Goal: Task Accomplishment & Management: Manage account settings

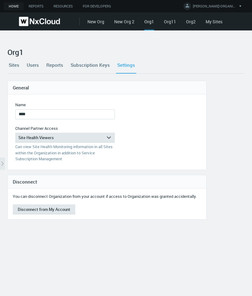
click at [29, 67] on link "Users" at bounding box center [32, 65] width 15 height 17
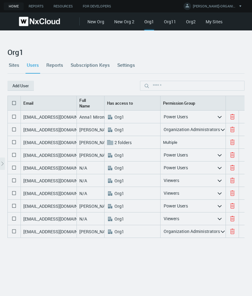
click at [13, 104] on icon at bounding box center [13, 102] width 7 height 7
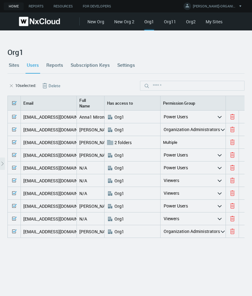
click at [14, 230] on icon at bounding box center [13, 231] width 7 height 7
click at [48, 85] on button "Delete" at bounding box center [48, 86] width 29 height 10
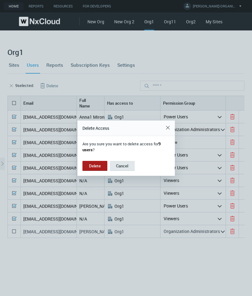
click at [91, 165] on button "Delete" at bounding box center [94, 166] width 25 height 10
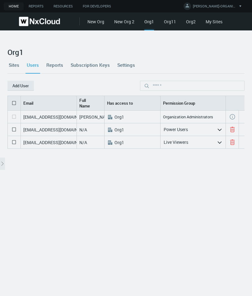
click at [12, 126] on icon at bounding box center [13, 129] width 7 height 7
drag, startPoint x: 14, startPoint y: 143, endPoint x: 21, endPoint y: 139, distance: 7.7
click at [14, 143] on icon at bounding box center [13, 142] width 7 height 7
click at [48, 85] on button "Delete" at bounding box center [48, 86] width 29 height 10
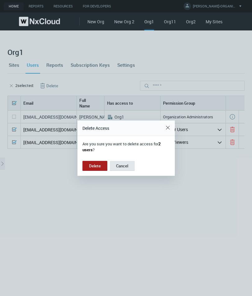
click at [96, 168] on button "Delete" at bounding box center [94, 166] width 25 height 10
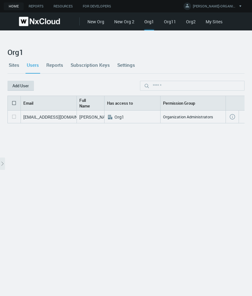
click at [27, 86] on button "Add User" at bounding box center [20, 86] width 26 height 10
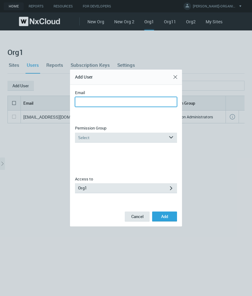
click at [104, 104] on input "Email" at bounding box center [126, 102] width 102 height 10
type input "**********"
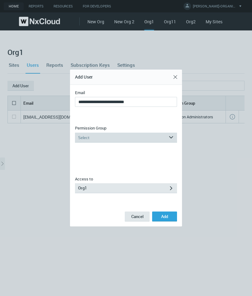
click at [109, 134] on div "Select" at bounding box center [121, 138] width 93 height 10
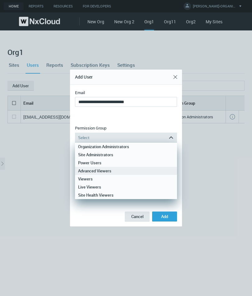
click at [104, 170] on div "Advanced Viewers" at bounding box center [126, 171] width 96 height 8
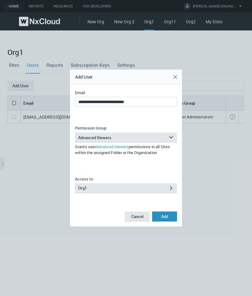
click at [169, 216] on button "Add" at bounding box center [164, 217] width 25 height 10
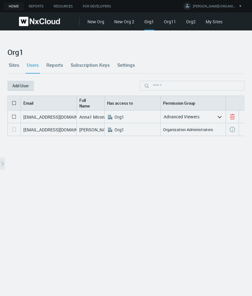
click at [24, 87] on button "Add User" at bounding box center [20, 86] width 26 height 10
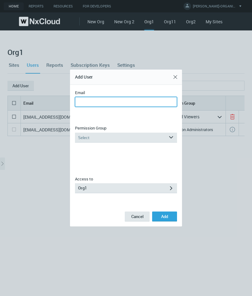
click at [138, 103] on input "Email" at bounding box center [126, 102] width 102 height 10
type input "**********"
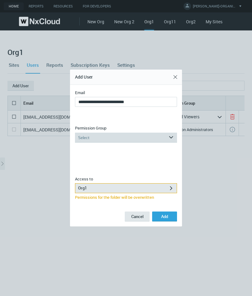
click at [135, 139] on div "Select" at bounding box center [121, 138] width 93 height 10
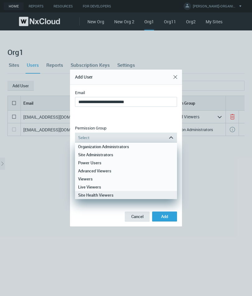
click at [109, 195] on div "Site Health Viewers" at bounding box center [126, 195] width 96 height 8
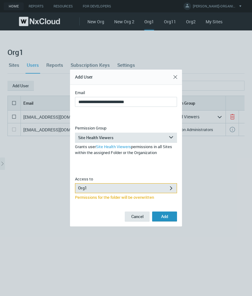
click at [160, 216] on button "Add" at bounding box center [164, 217] width 25 height 10
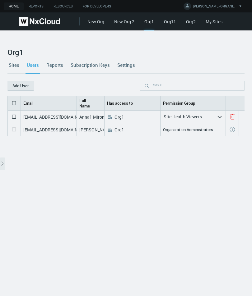
click at [174, 24] on link "Org11" at bounding box center [170, 22] width 12 height 6
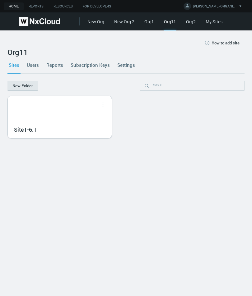
click at [74, 119] on div "Site1-6.1" at bounding box center [60, 117] width 104 height 42
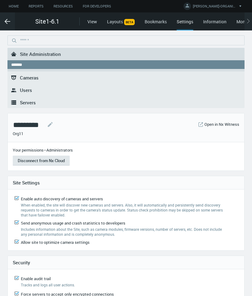
click at [28, 92] on span "Users" at bounding box center [26, 90] width 12 height 6
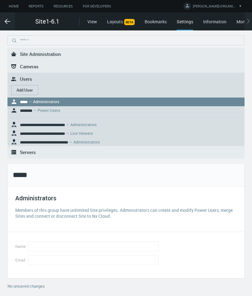
click at [30, 89] on button "Add User" at bounding box center [24, 90] width 27 height 10
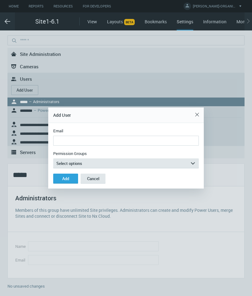
click at [86, 147] on div "Email Permission Groups Select options arrow_expand Built-In Power Users Advanc…" at bounding box center [125, 145] width 155 height 45
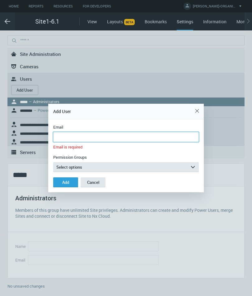
click at [88, 139] on input "Email" at bounding box center [125, 137] width 145 height 10
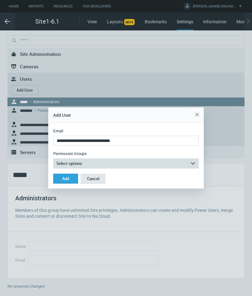
click at [103, 162] on button "Select options arrow_expand" at bounding box center [125, 164] width 145 height 10
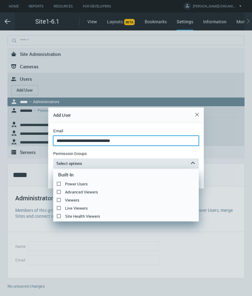
click at [112, 140] on input "**********" at bounding box center [125, 141] width 145 height 10
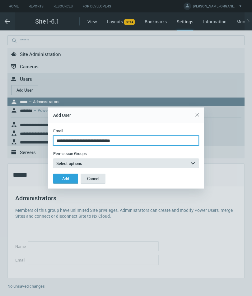
click at [88, 139] on input "**********" at bounding box center [125, 141] width 145 height 10
type input "**********"
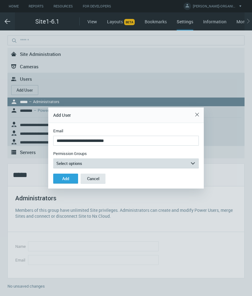
click at [78, 165] on span "Select options" at bounding box center [69, 164] width 26 height 6
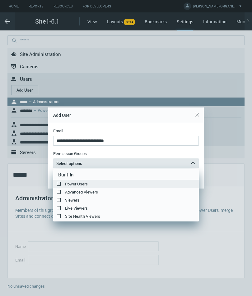
click at [90, 185] on label "Power Users" at bounding box center [125, 183] width 145 height 7
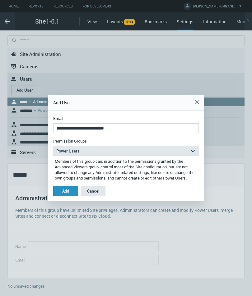
click at [68, 194] on div "Add" at bounding box center [65, 191] width 7 height 5
